Goal: Task Accomplishment & Management: Manage account settings

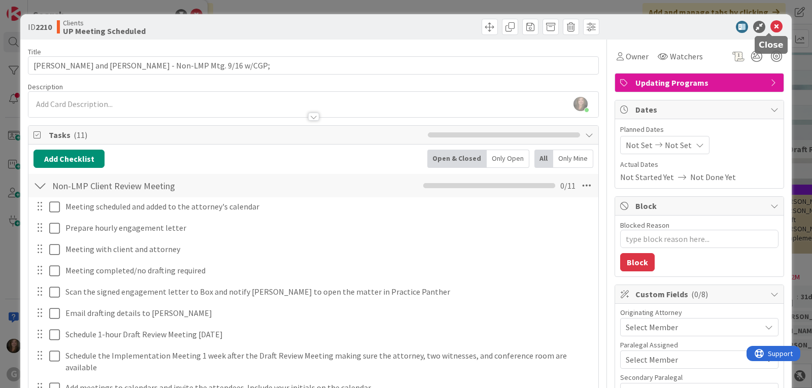
click at [771, 27] on icon at bounding box center [777, 27] width 12 height 12
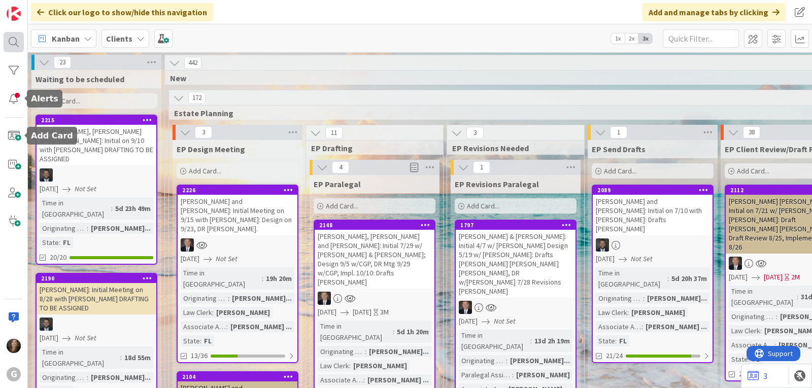
click at [9, 44] on div at bounding box center [14, 42] width 20 height 20
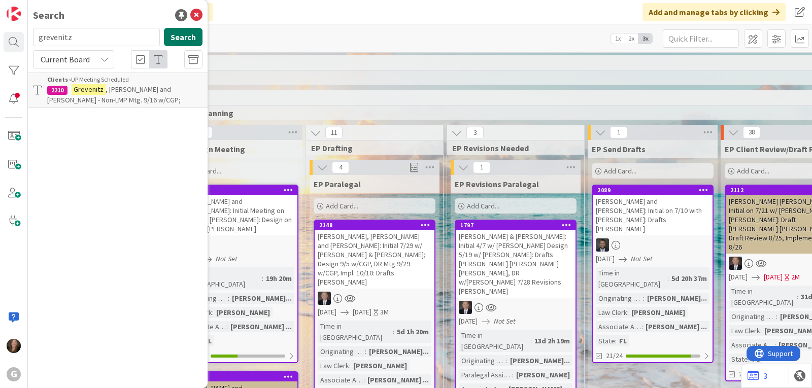
click at [188, 37] on button "Search" at bounding box center [183, 37] width 39 height 18
click at [96, 91] on mark "Grevenitz" at bounding box center [89, 89] width 34 height 11
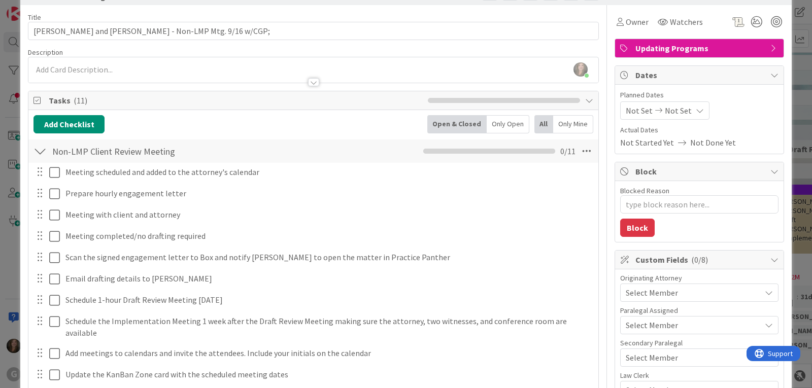
scroll to position [51, 0]
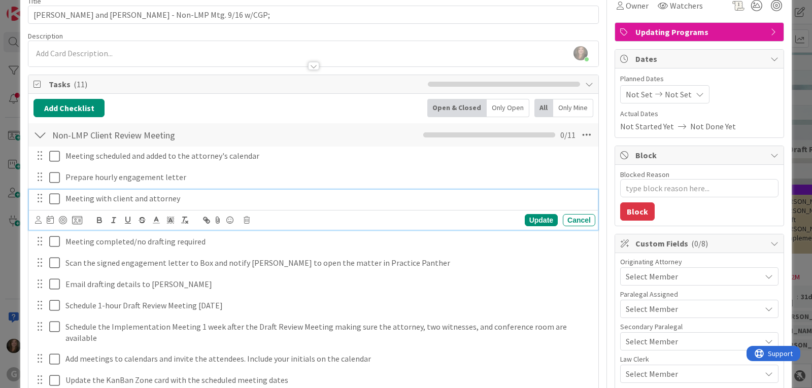
click at [55, 200] on icon at bounding box center [54, 199] width 11 height 12
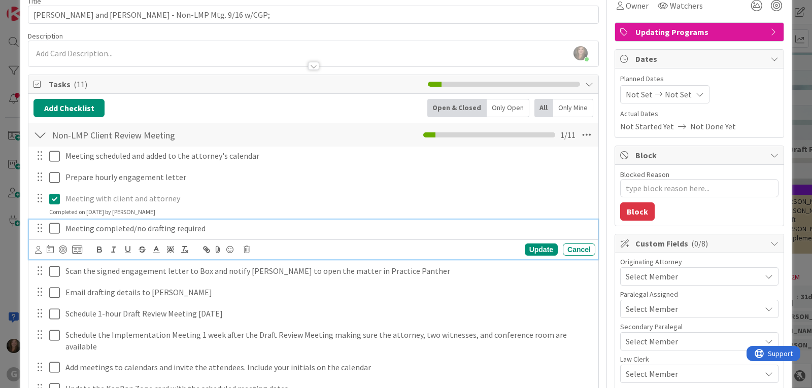
click at [103, 228] on p "Meeting completed/no drafting required" at bounding box center [328, 229] width 526 height 12
click at [247, 247] on icon at bounding box center [247, 249] width 6 height 7
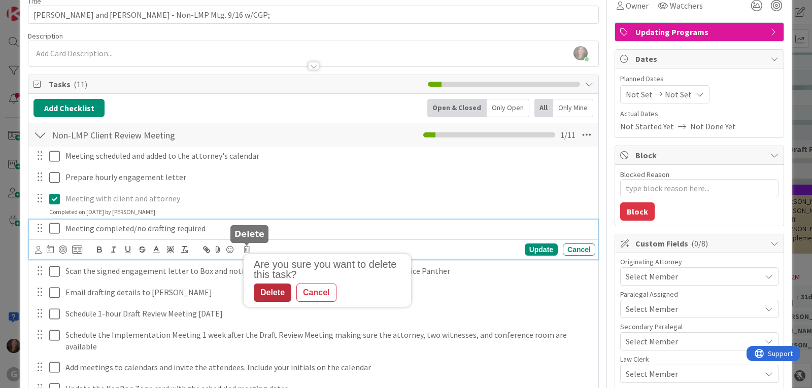
click at [275, 294] on div "Delete" at bounding box center [273, 293] width 38 height 18
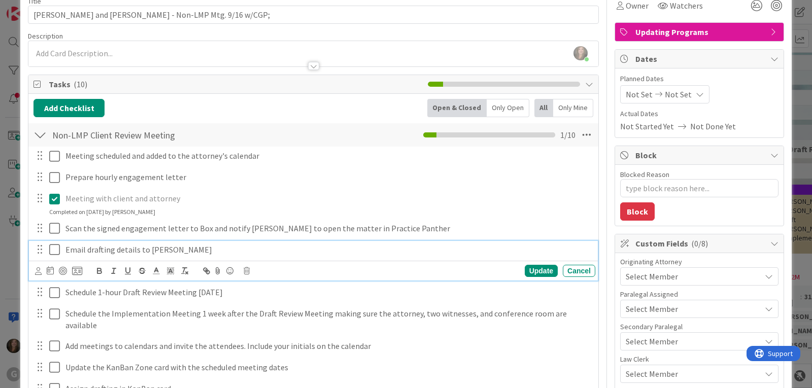
click at [55, 251] on icon at bounding box center [54, 250] width 11 height 12
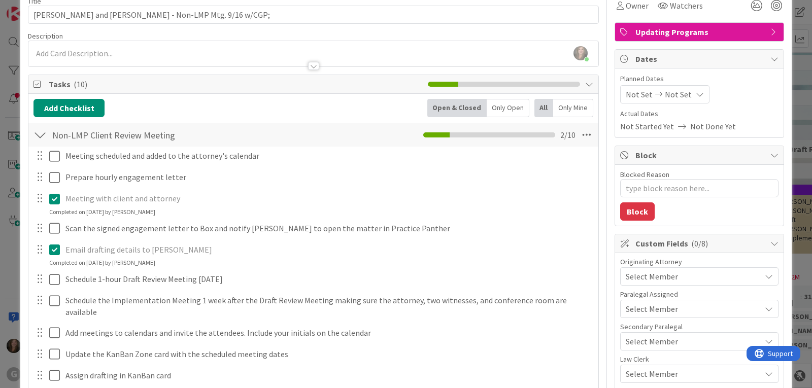
scroll to position [102, 0]
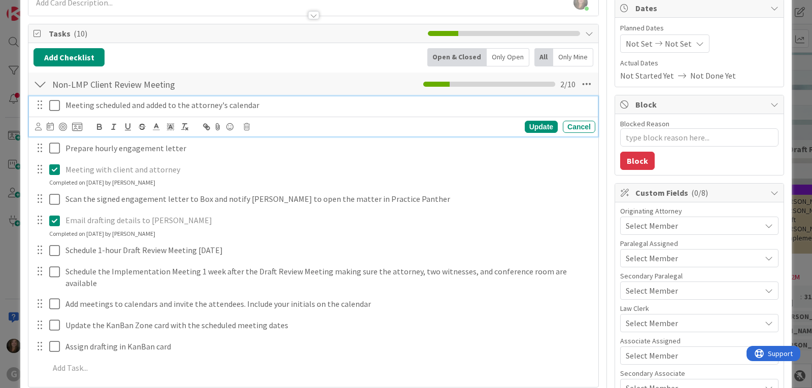
click at [51, 103] on icon at bounding box center [54, 105] width 11 height 12
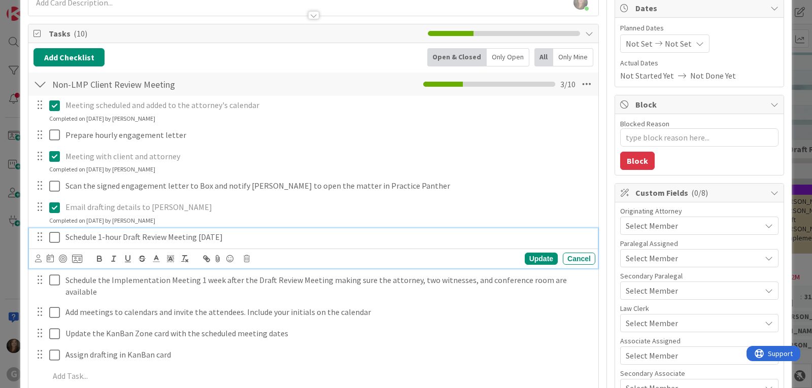
click at [176, 234] on p "Schedule 1-hour Draft Review Meeting [DATE]" at bounding box center [328, 237] width 526 height 12
click at [250, 256] on icon at bounding box center [247, 258] width 6 height 7
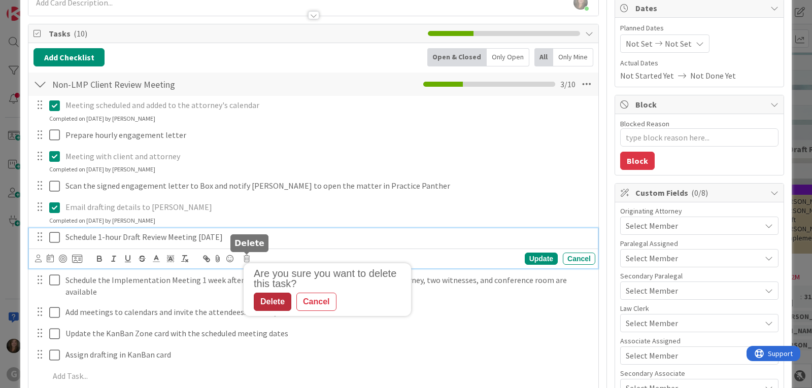
click at [266, 301] on div "Delete" at bounding box center [273, 302] width 38 height 18
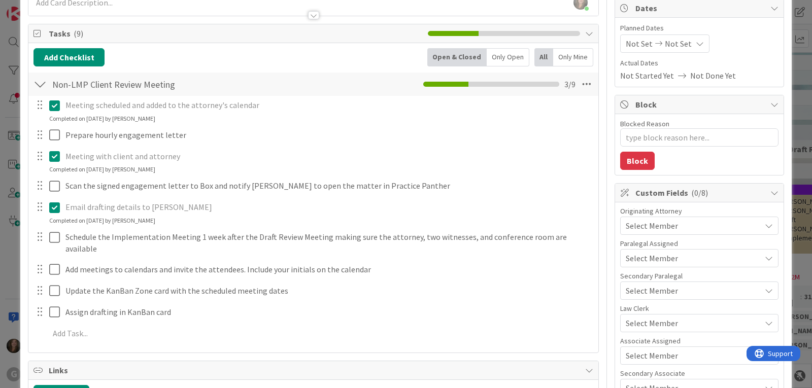
type textarea "x"
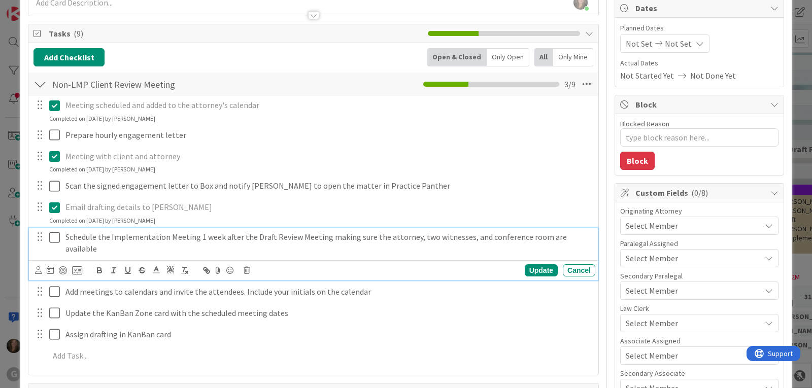
click at [174, 242] on p "Schedule the Implementation Meeting 1 week after the Draft Review Meeting makin…" at bounding box center [328, 242] width 526 height 23
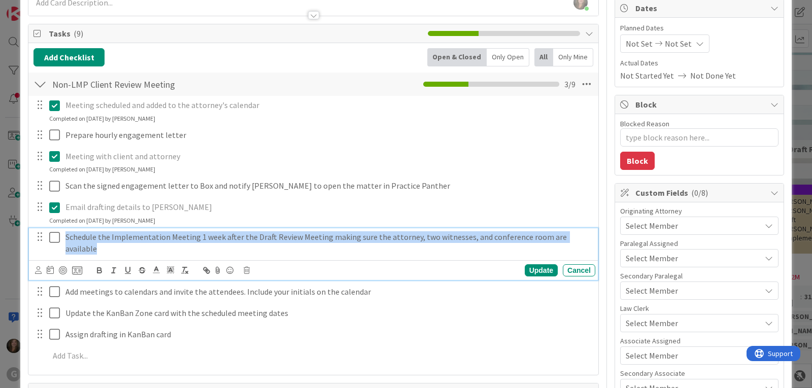
drag, startPoint x: 585, startPoint y: 238, endPoint x: 53, endPoint y: 219, distance: 531.8
click at [53, 220] on div "Meeting scheduled and added to the attorney's calendar Update Cancel Completed …" at bounding box center [314, 232] width 560 height 273
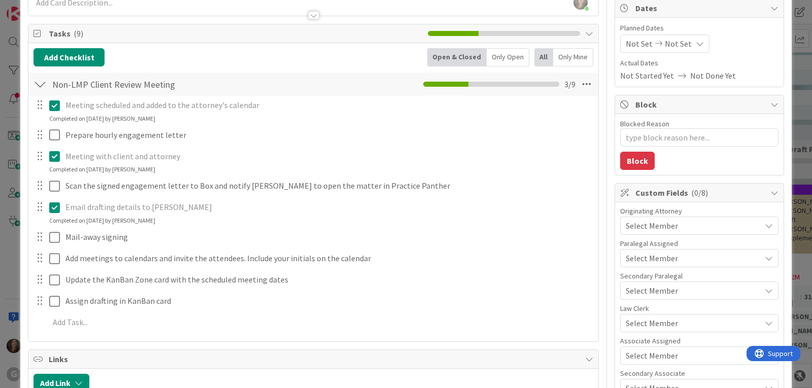
click at [539, 256] on div "Meeting scheduled and added to the attorney's calendar Update Cancel Completed …" at bounding box center [314, 216] width 560 height 240
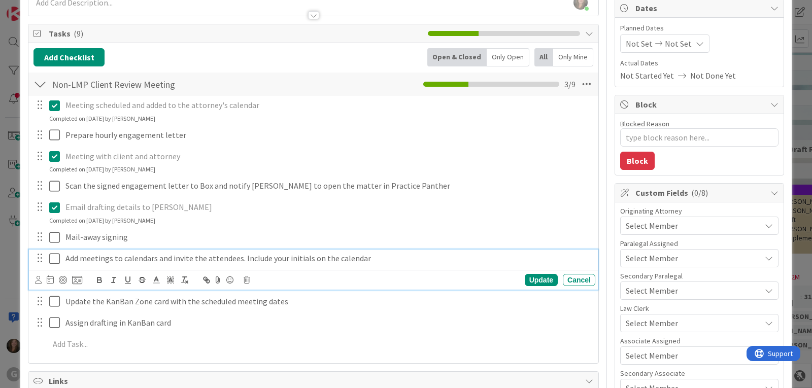
click at [164, 259] on p "Add meetings to calendars and invite the attendees. Include your initials on th…" at bounding box center [328, 259] width 526 height 12
click at [249, 282] on icon at bounding box center [247, 280] width 6 height 7
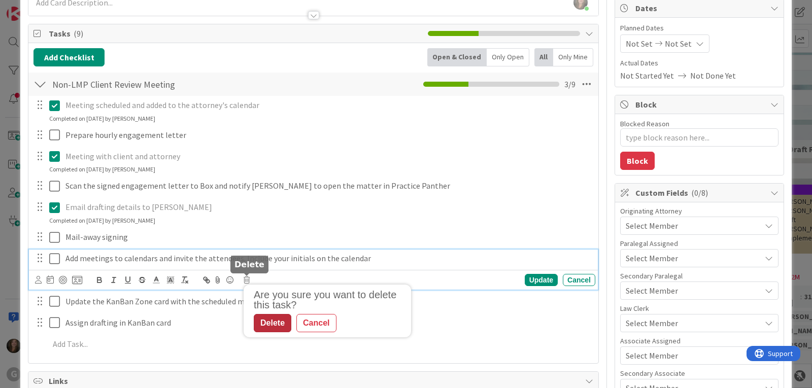
click at [272, 324] on div "Delete" at bounding box center [273, 323] width 38 height 18
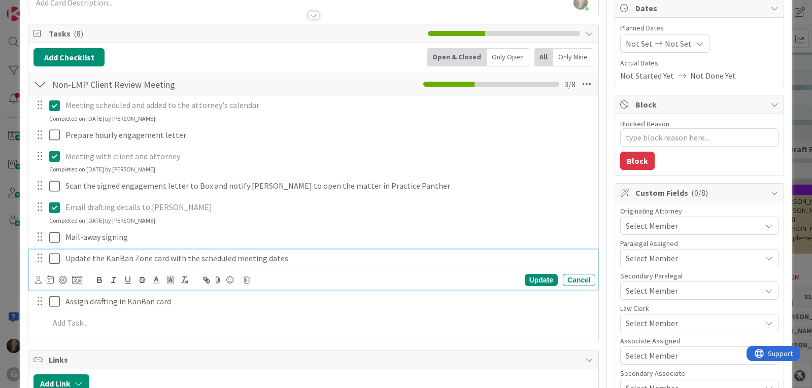
click at [255, 260] on p "Update the KanBan Zone card with the scheduled meeting dates" at bounding box center [328, 259] width 526 height 12
click at [248, 280] on icon at bounding box center [247, 280] width 6 height 7
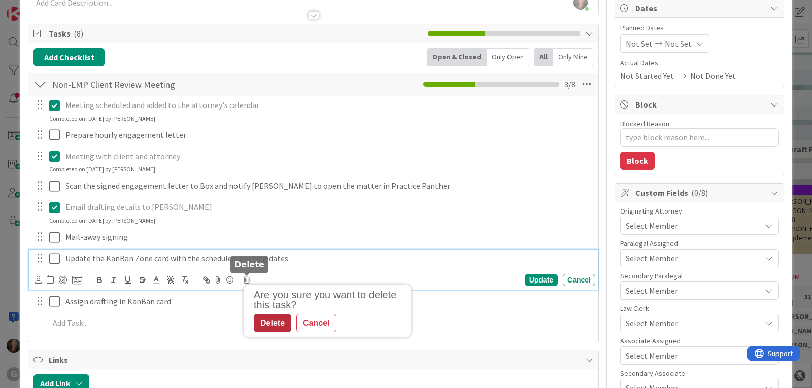
click at [274, 328] on div "Delete" at bounding box center [273, 323] width 38 height 18
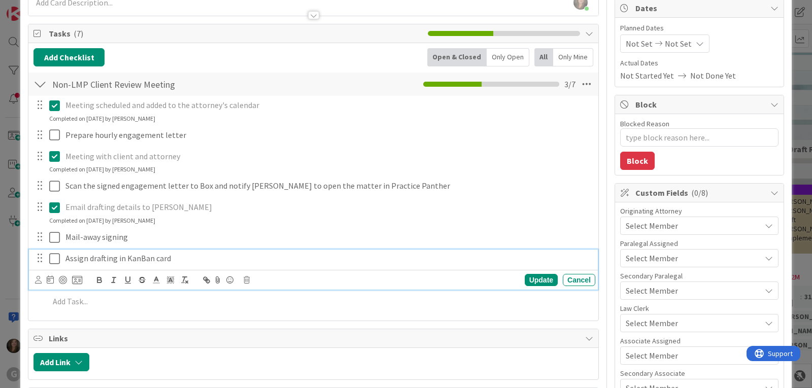
click at [144, 260] on p "Assign drafting in KanBan card" at bounding box center [328, 259] width 526 height 12
click at [36, 279] on icon at bounding box center [38, 280] width 7 height 8
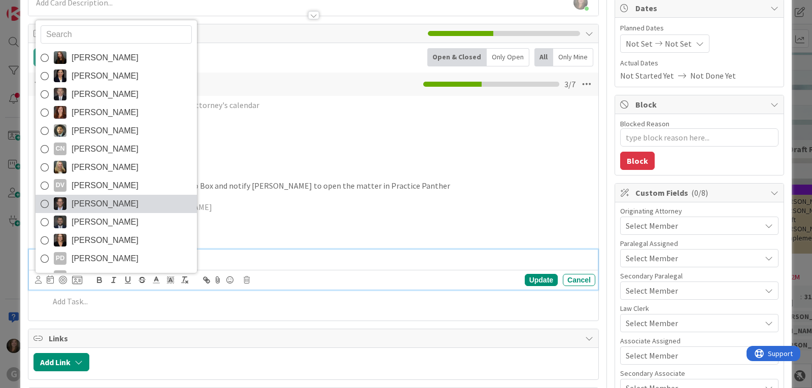
scroll to position [36, 0]
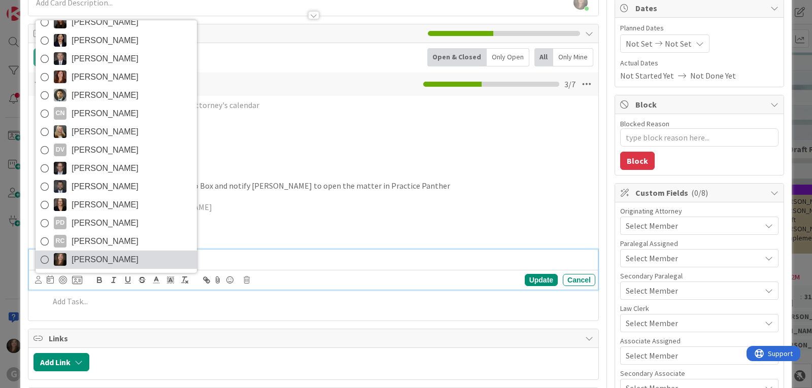
click at [89, 255] on span "[PERSON_NAME]" at bounding box center [105, 259] width 67 height 15
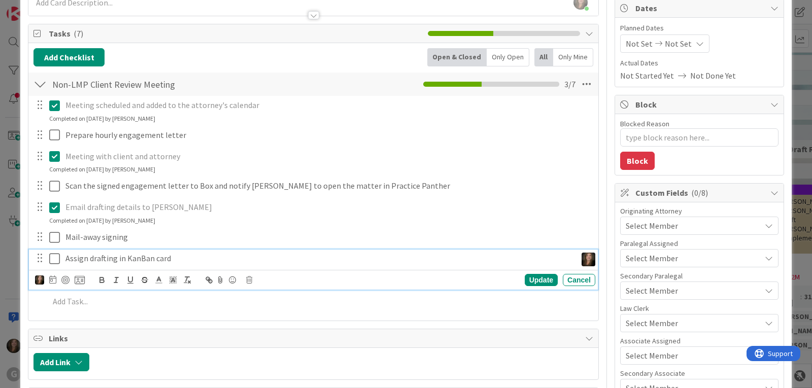
type textarea "x"
click at [53, 282] on icon at bounding box center [52, 280] width 7 height 8
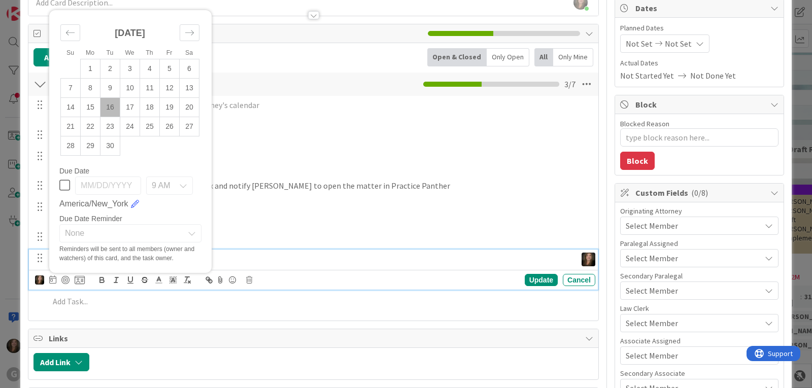
click at [112, 105] on td "16" at bounding box center [111, 106] width 20 height 19
type input "[DATE]"
type textarea "x"
click at [538, 281] on div "Update" at bounding box center [541, 280] width 33 height 12
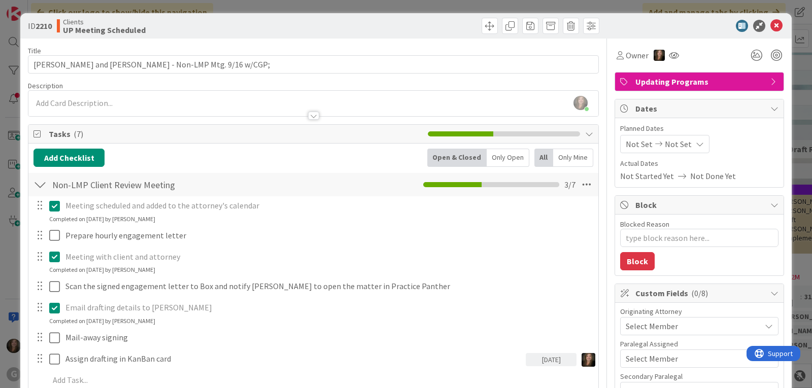
scroll to position [0, 0]
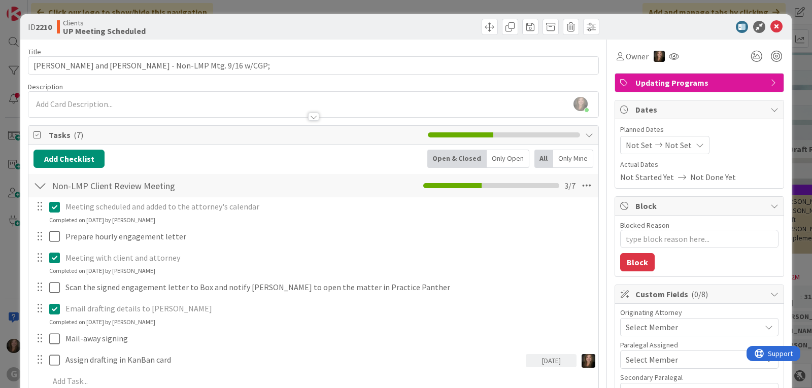
click at [626, 140] on span "Not Set" at bounding box center [639, 145] width 27 height 12
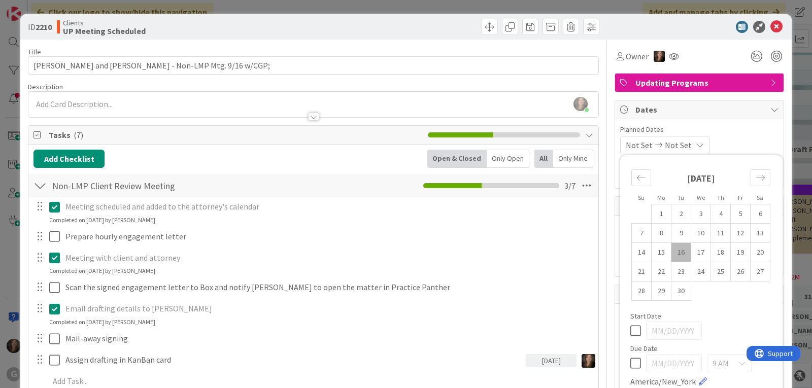
click at [676, 250] on td "16" at bounding box center [682, 252] width 20 height 19
type input "[DATE]"
click at [728, 128] on span "Planned Dates" at bounding box center [699, 129] width 158 height 11
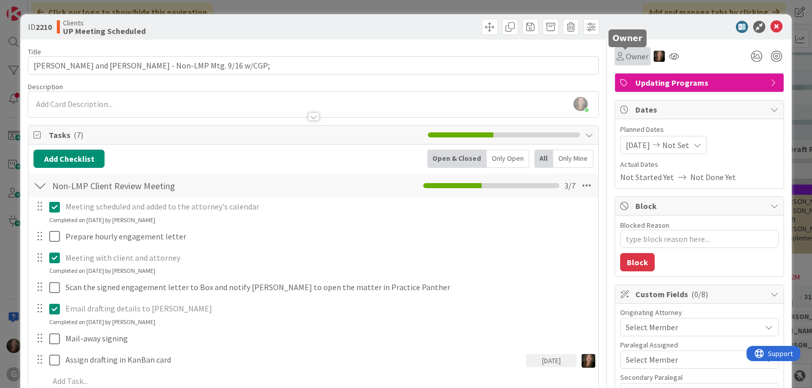
click at [626, 55] on span "Owner" at bounding box center [637, 56] width 23 height 12
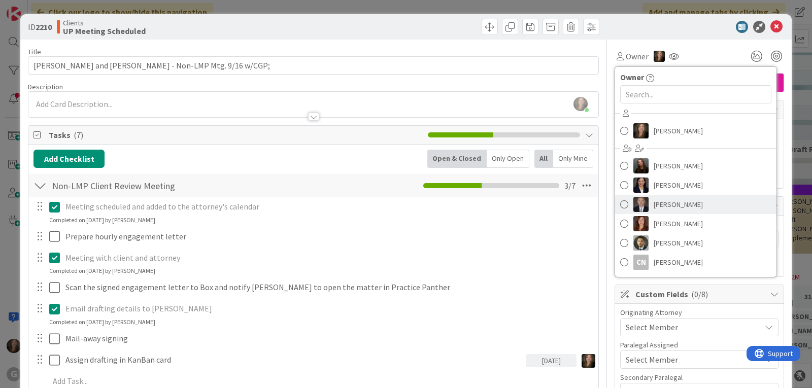
click at [623, 200] on link "[PERSON_NAME]" at bounding box center [695, 204] width 161 height 19
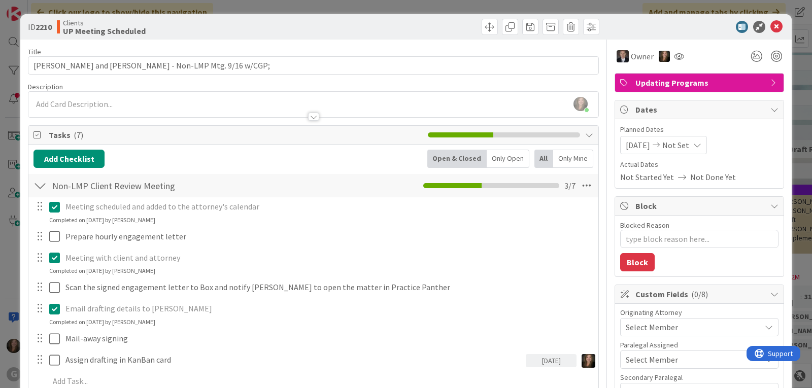
click at [637, 329] on span "Select Member" at bounding box center [652, 327] width 52 height 12
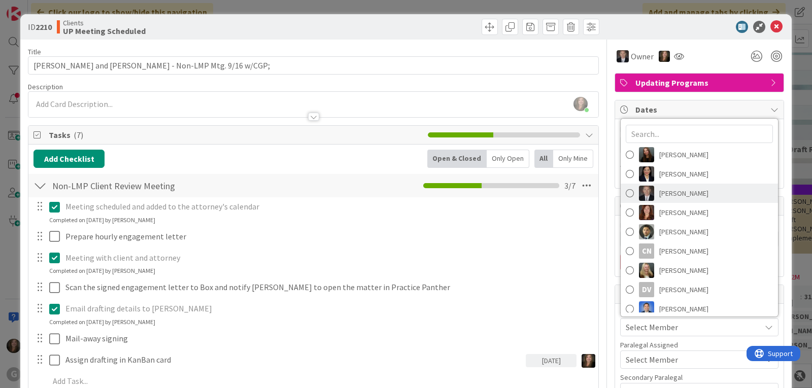
click at [643, 193] on img at bounding box center [646, 193] width 15 height 15
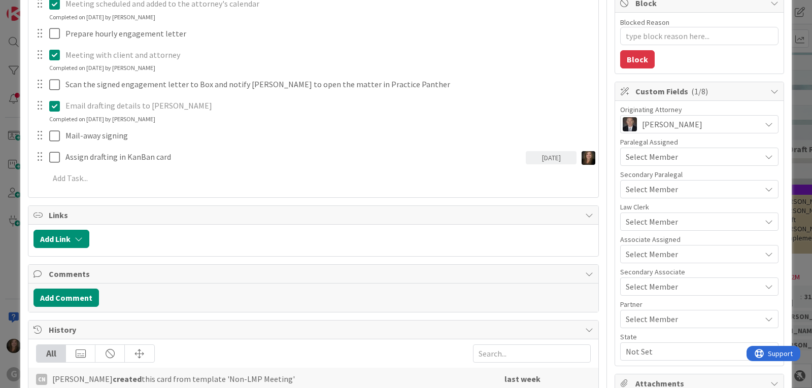
scroll to position [254, 0]
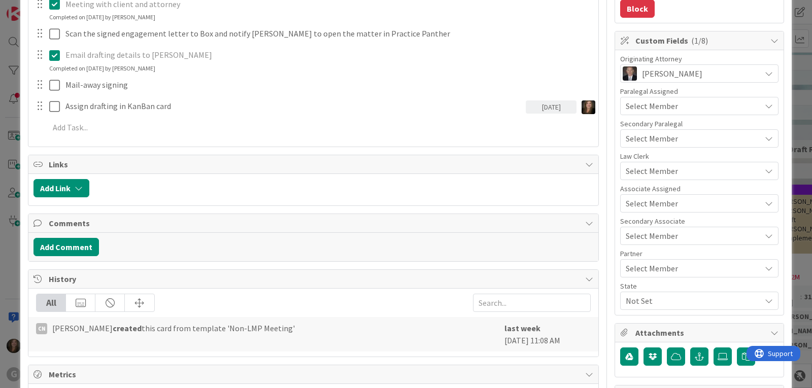
click at [634, 301] on span "Not Set" at bounding box center [693, 301] width 135 height 12
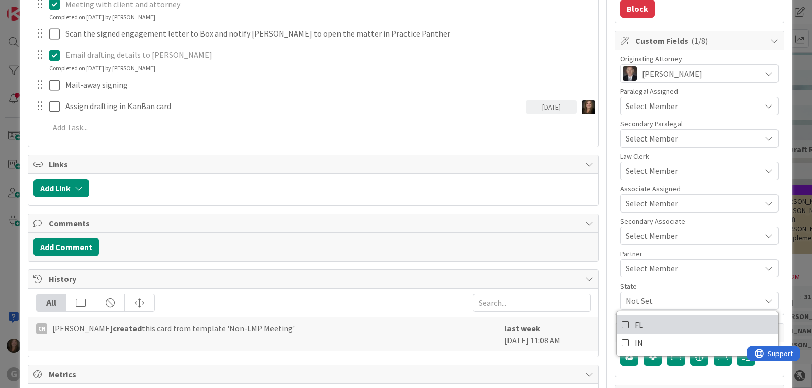
click at [635, 325] on span "FL" at bounding box center [639, 324] width 8 height 15
click at [643, 203] on span "Select Member" at bounding box center [652, 203] width 52 height 12
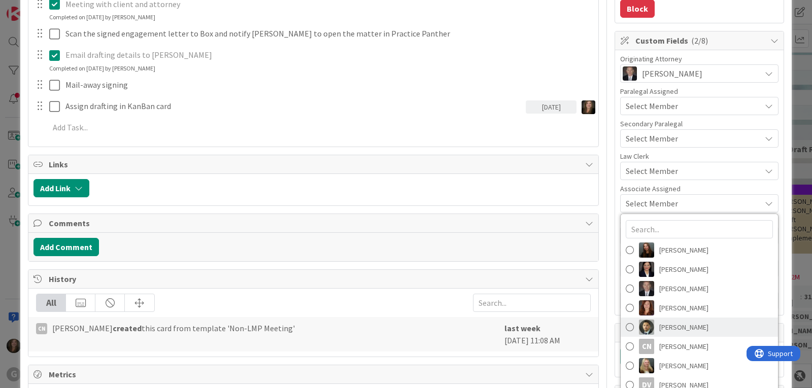
click at [639, 329] on img at bounding box center [646, 327] width 15 height 15
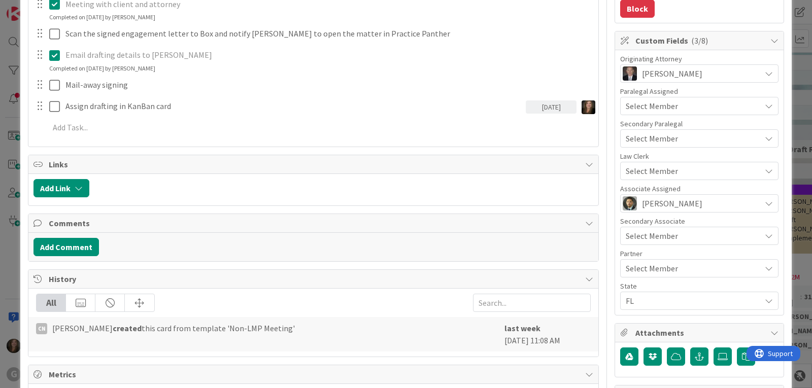
type textarea "x"
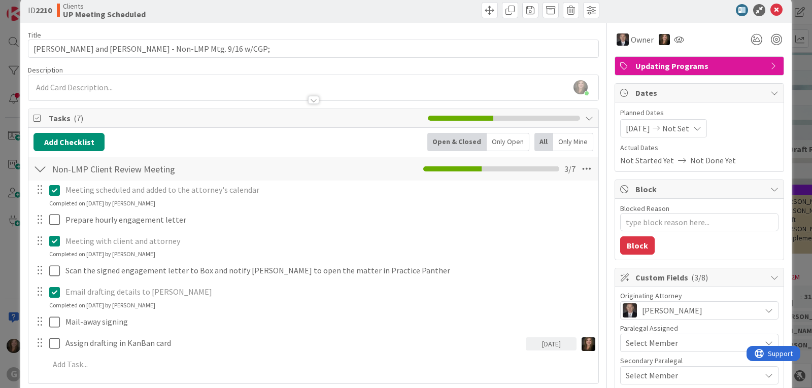
scroll to position [0, 0]
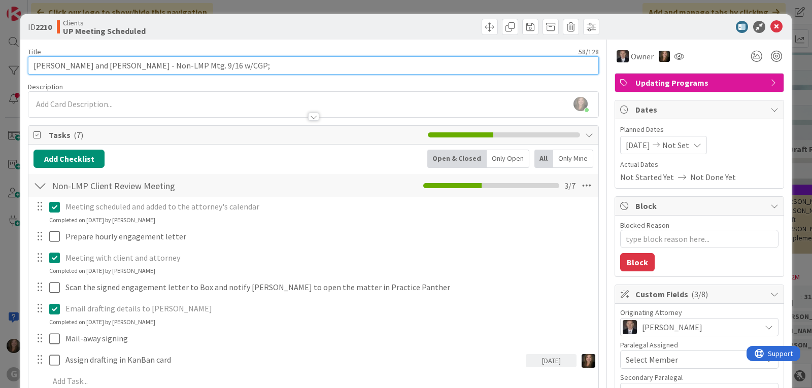
click at [323, 67] on input "[PERSON_NAME] and [PERSON_NAME] - Non-LMP Mtg. 9/16 w/CGP;" at bounding box center [313, 65] width 571 height 18
type input "[PERSON_NAME] and [PERSON_NAME] - Non-LMP Mtg. 9/16 w/CGP; Drafts"
type textarea "x"
type input "[PERSON_NAME] and [PERSON_NAME] - Non-LMP Mtg. 9/16 w/CGP; Drafts"
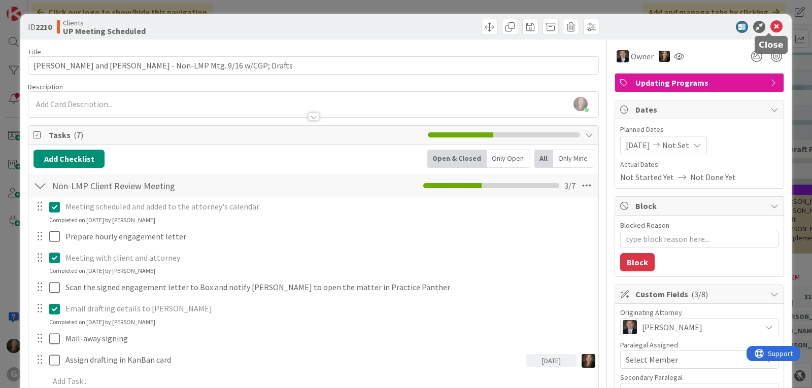
click at [771, 23] on icon at bounding box center [777, 27] width 12 height 12
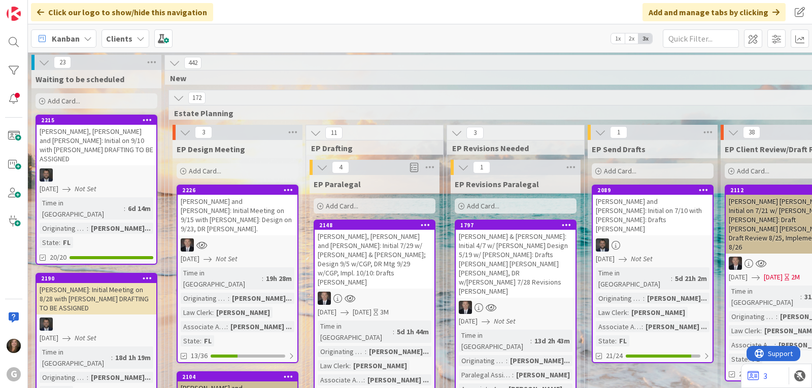
click at [122, 38] on b "Clients" at bounding box center [119, 39] width 26 height 10
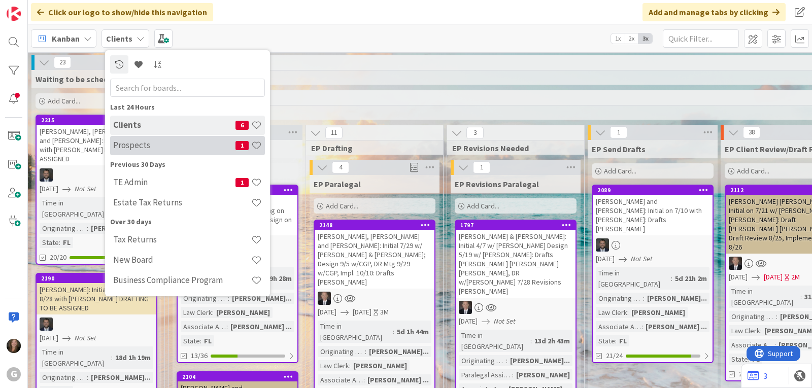
click at [126, 144] on h4 "Prospects" at bounding box center [174, 145] width 122 height 10
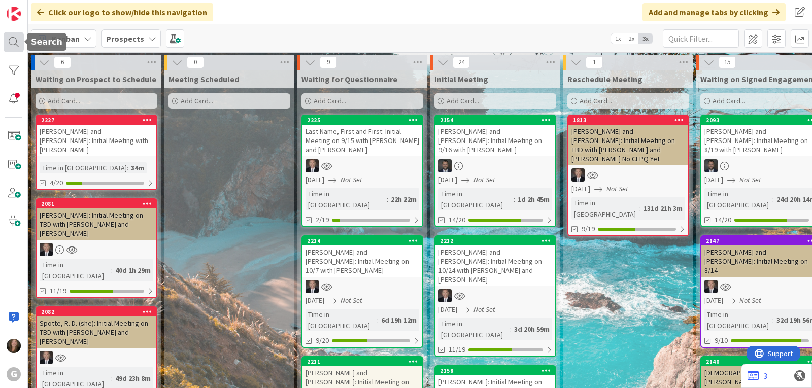
click at [10, 39] on div at bounding box center [14, 42] width 20 height 20
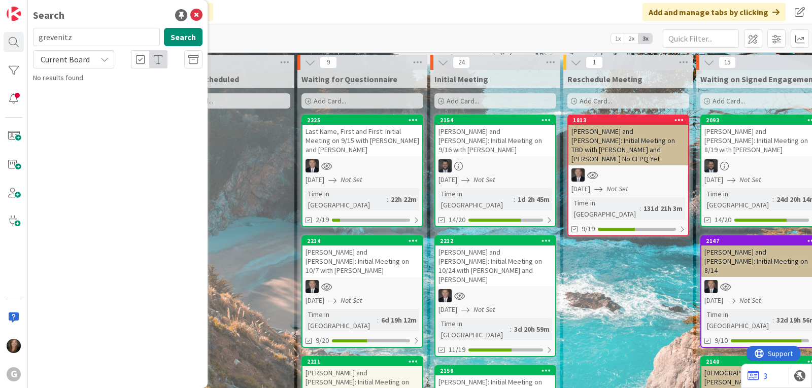
drag, startPoint x: 102, startPoint y: 35, endPoint x: 34, endPoint y: 30, distance: 68.2
click at [34, 30] on input "grevenitz" at bounding box center [96, 37] width 127 height 18
type input "[PERSON_NAME]"
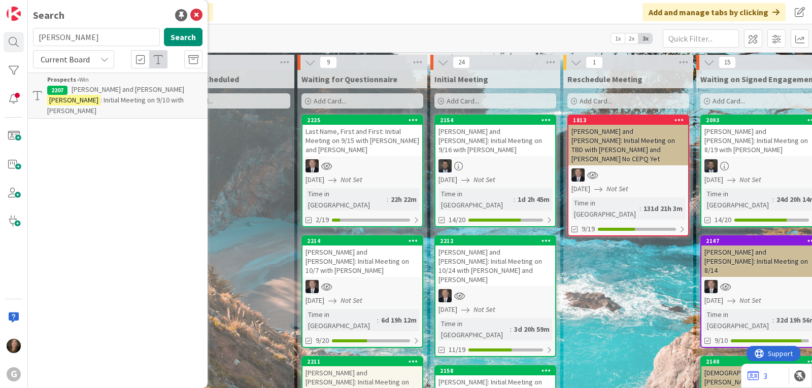
click at [58, 56] on span "Current Board" at bounding box center [65, 59] width 49 height 10
click at [65, 97] on span "All Boards" at bounding box center [92, 101] width 106 height 15
